Goal: Task Accomplishment & Management: Use online tool/utility

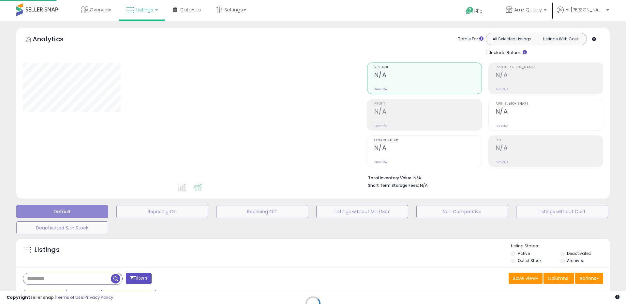
select select
select select "***"
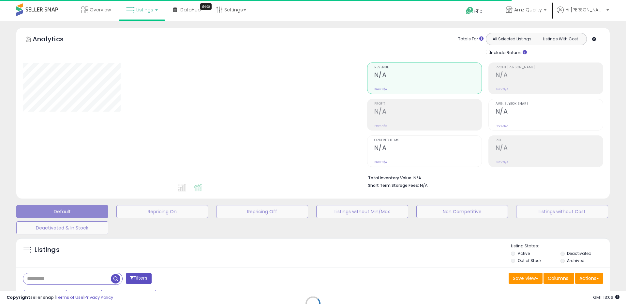
click at [402, 253] on div "Retrieving listings data.." at bounding box center [312, 309] width 603 height 149
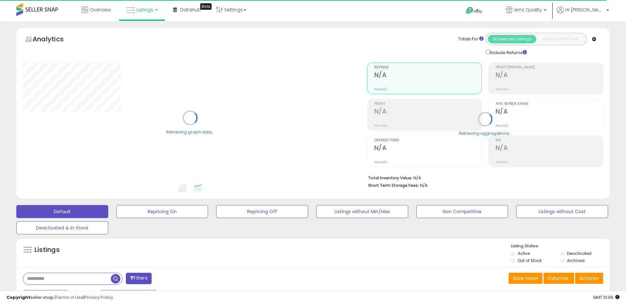
click at [518, 260] on label "Out of Stock" at bounding box center [529, 261] width 24 height 6
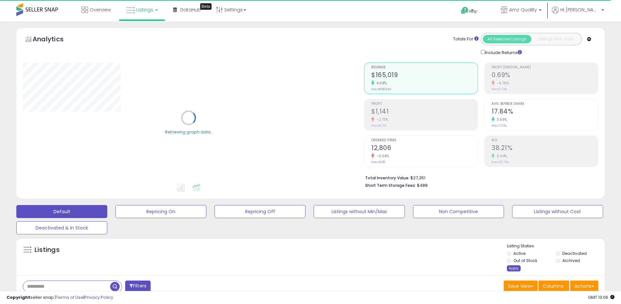
click at [511, 269] on div "Apply" at bounding box center [514, 269] width 14 height 6
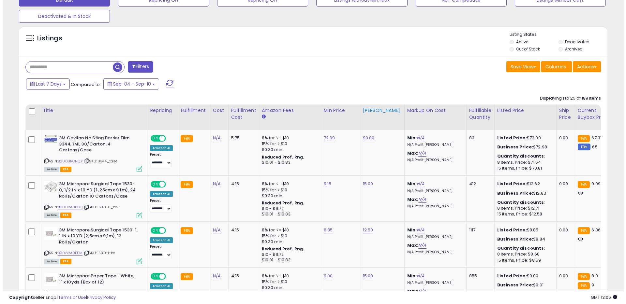
scroll to position [134, 341]
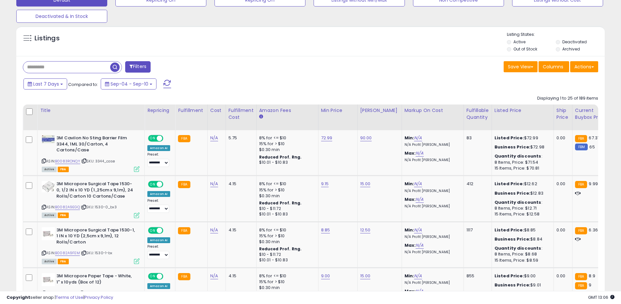
click at [135, 67] on button "Filters" at bounding box center [137, 66] width 25 height 11
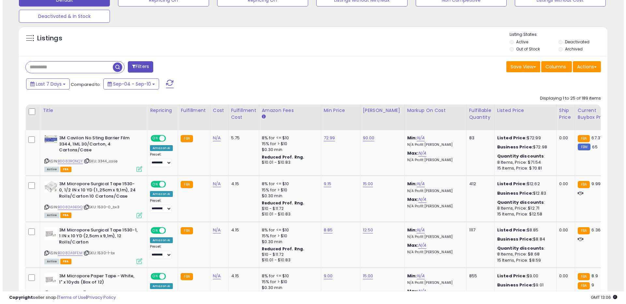
scroll to position [134, 344]
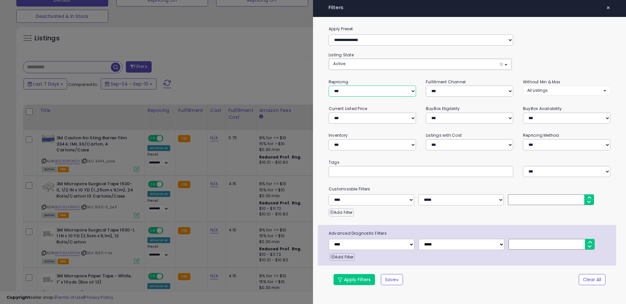
click at [368, 96] on select "**********" at bounding box center [371, 91] width 87 height 11
select select "***"
click at [328, 86] on select "**********" at bounding box center [371, 91] width 87 height 11
click at [366, 282] on button "Apply Filters" at bounding box center [353, 279] width 41 height 11
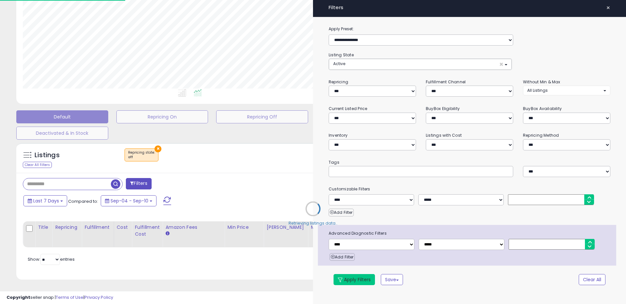
select select "*"
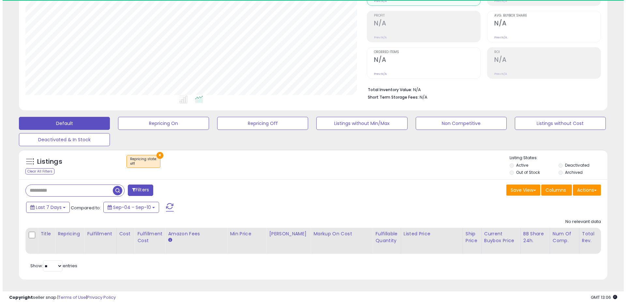
scroll to position [134, 341]
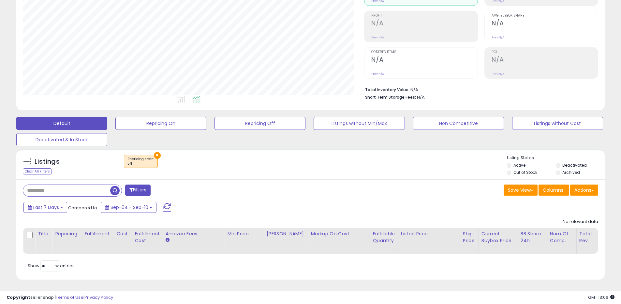
click at [517, 170] on label "Out of Stock" at bounding box center [525, 173] width 24 height 6
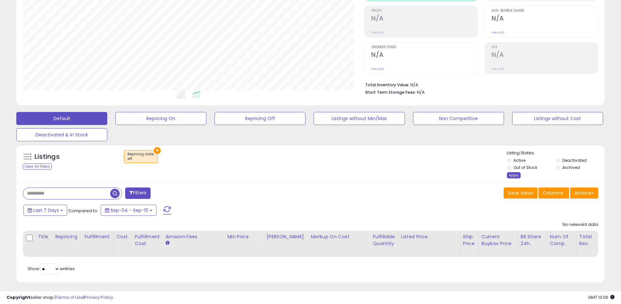
click at [516, 176] on div "Apply" at bounding box center [514, 175] width 14 height 6
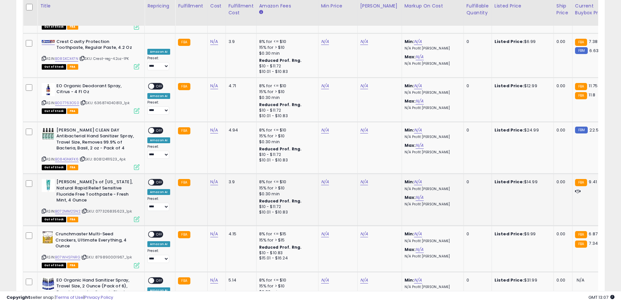
scroll to position [1327, 0]
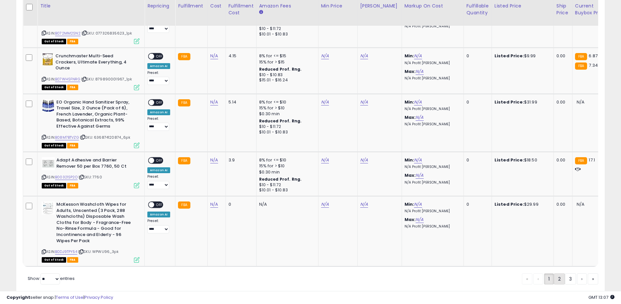
click at [557, 274] on link "2" at bounding box center [559, 279] width 11 height 11
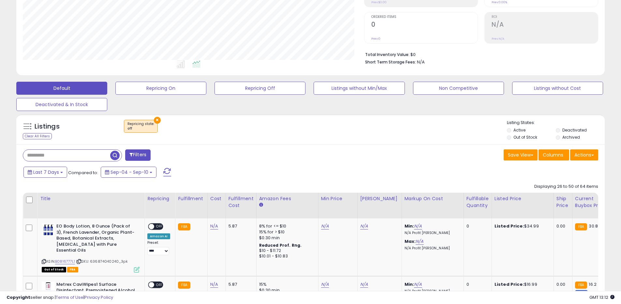
scroll to position [185, 0]
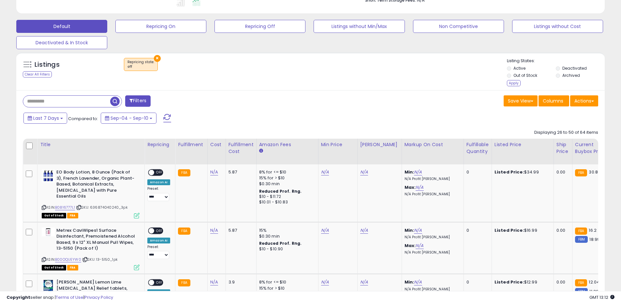
click at [511, 83] on div "Apply" at bounding box center [514, 83] width 14 height 6
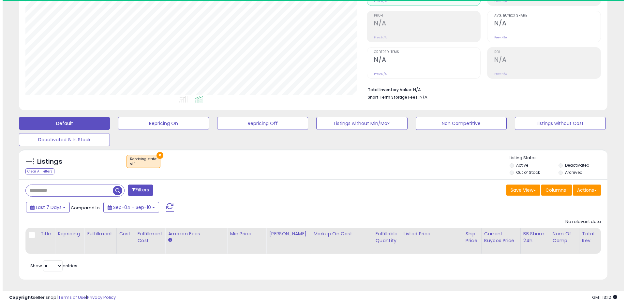
scroll to position [134, 341]
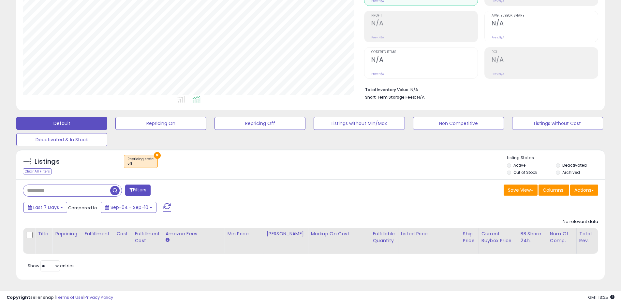
click at [156, 152] on button "×" at bounding box center [157, 155] width 7 height 7
